Goal: Connect with others: Connect with others

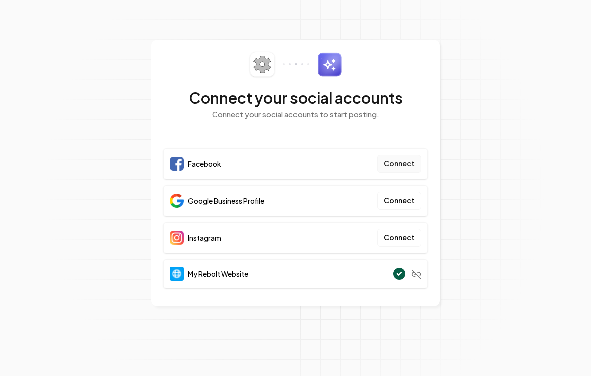
click at [411, 163] on button "Connect" at bounding box center [399, 164] width 44 height 18
click at [397, 164] on button "Connect" at bounding box center [399, 164] width 44 height 18
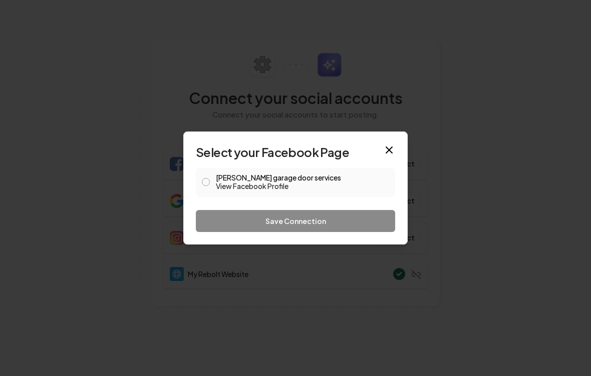
click at [208, 183] on button "[PERSON_NAME] garage door services View Facebook Profile" at bounding box center [206, 182] width 8 height 8
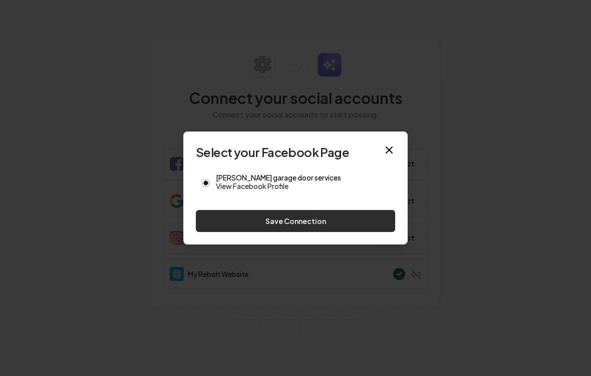
click at [261, 223] on button "Save Connection" at bounding box center [295, 221] width 199 height 22
